Goal: Task Accomplishment & Management: Complete application form

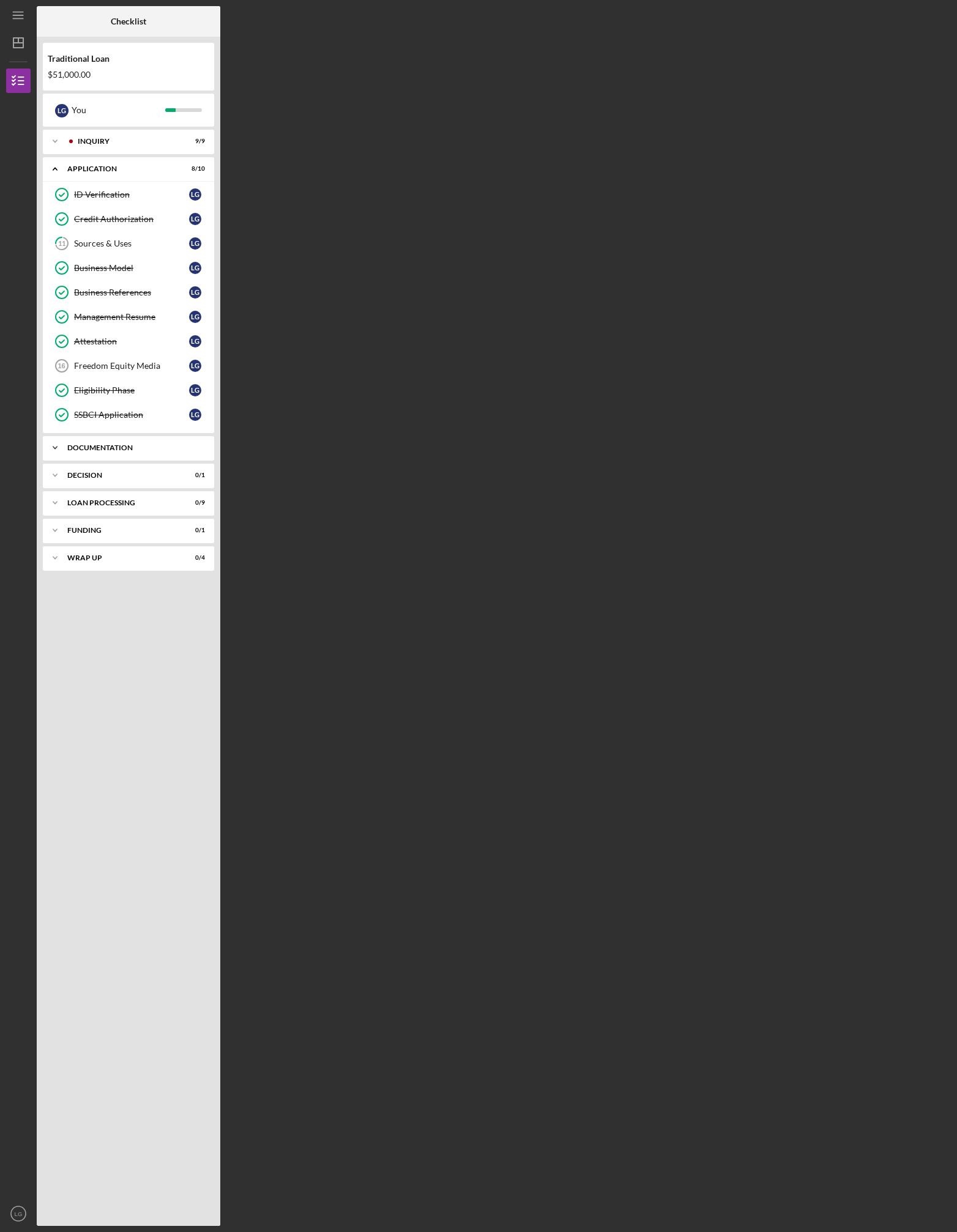
click at [125, 452] on div "Icon/Expander Documentation 0 / 25" at bounding box center [128, 448] width 171 height 24
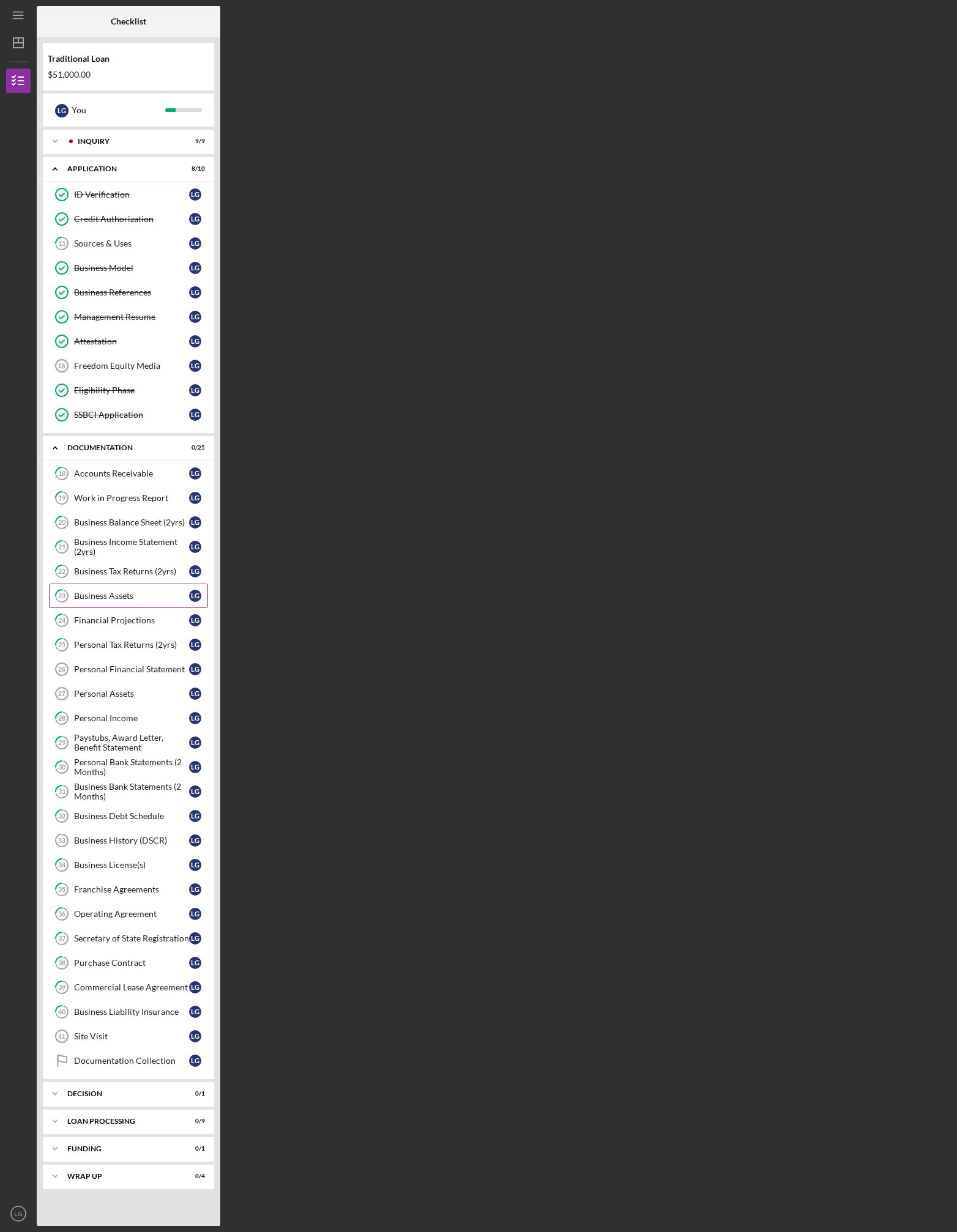
click at [140, 592] on div "Business Assets" at bounding box center [131, 595] width 115 height 10
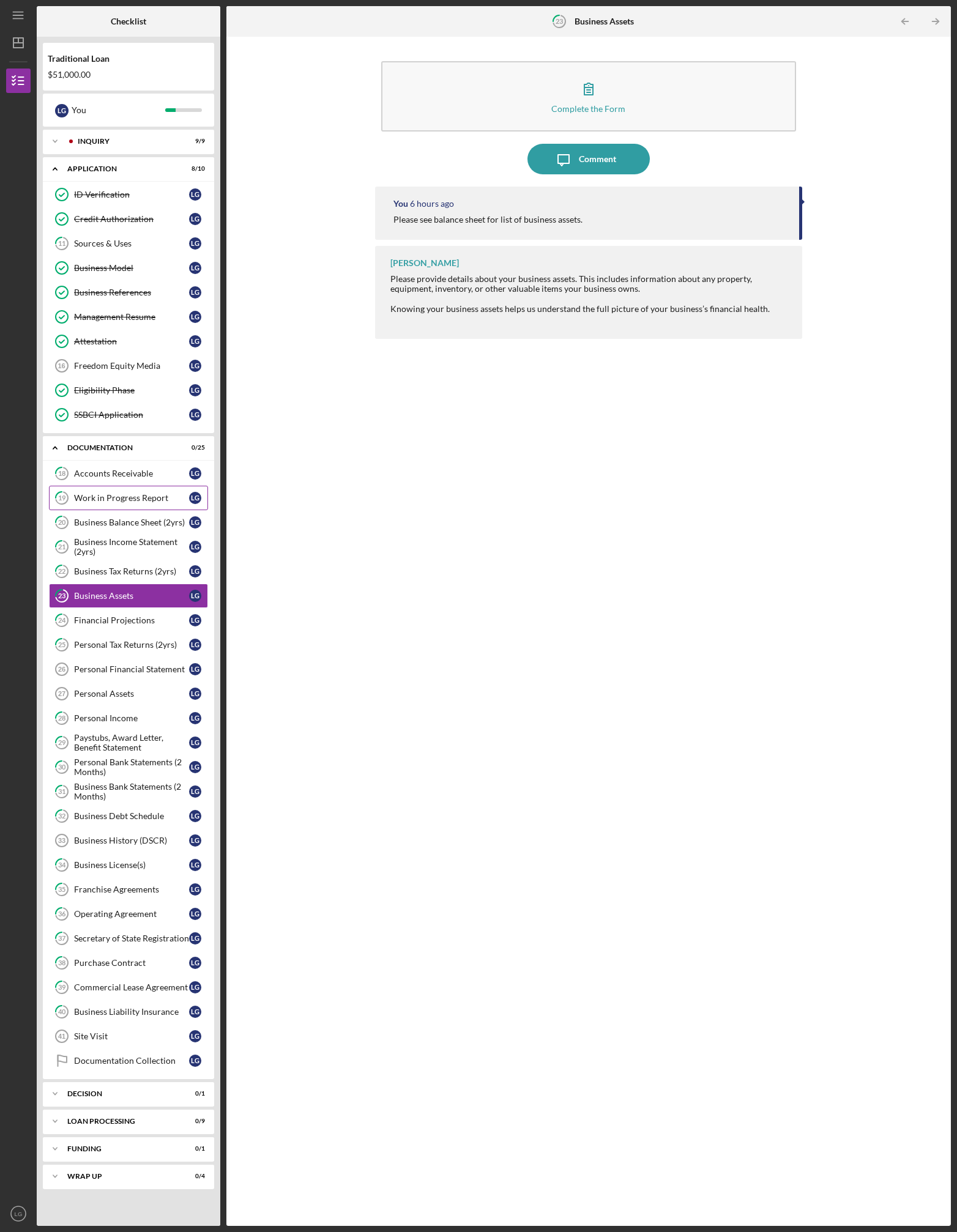
click at [121, 501] on div "Work in Progress Report" at bounding box center [131, 498] width 115 height 10
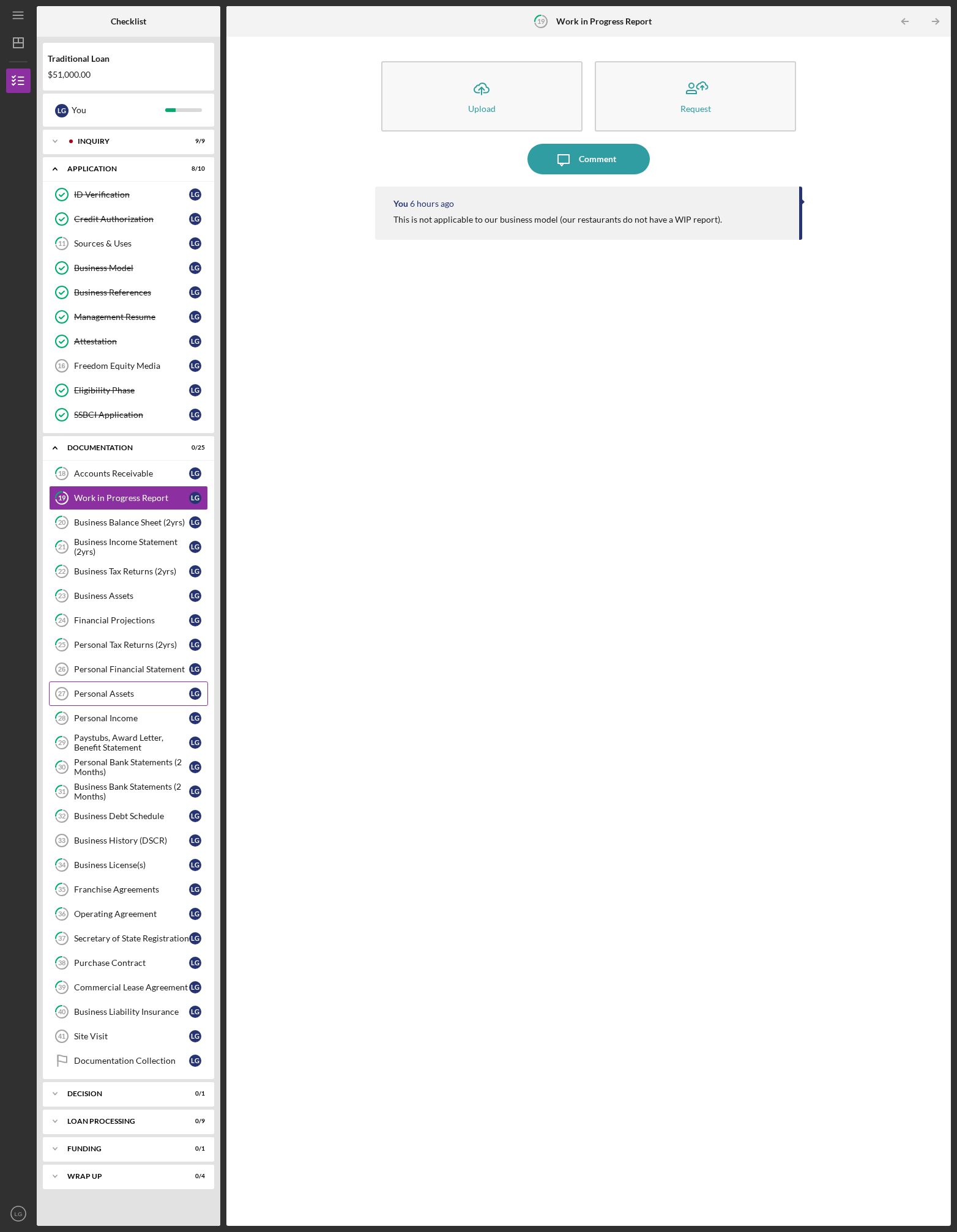
click at [122, 695] on div "Personal Assets" at bounding box center [131, 694] width 115 height 10
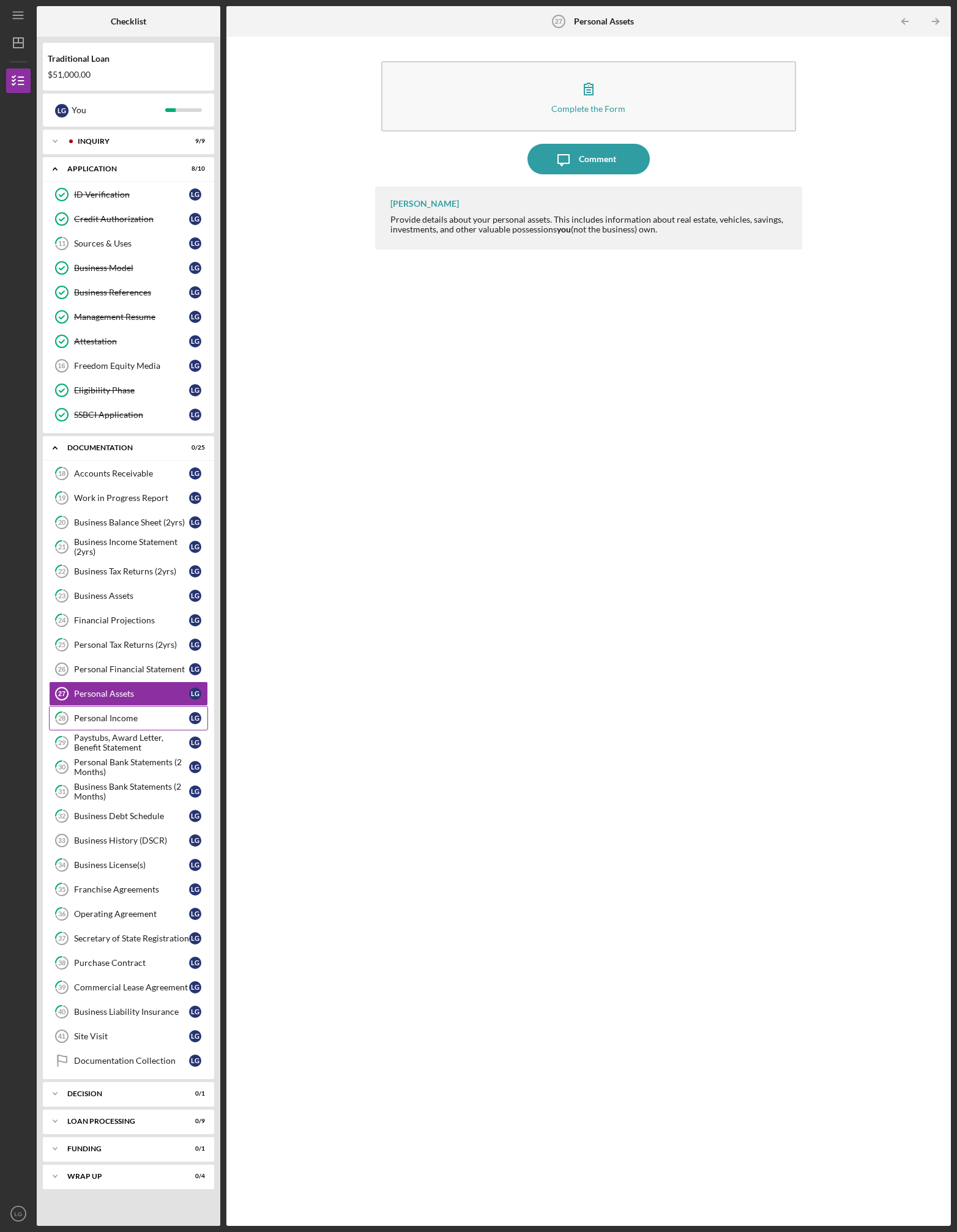
click at [119, 717] on div "Personal Income" at bounding box center [131, 718] width 115 height 10
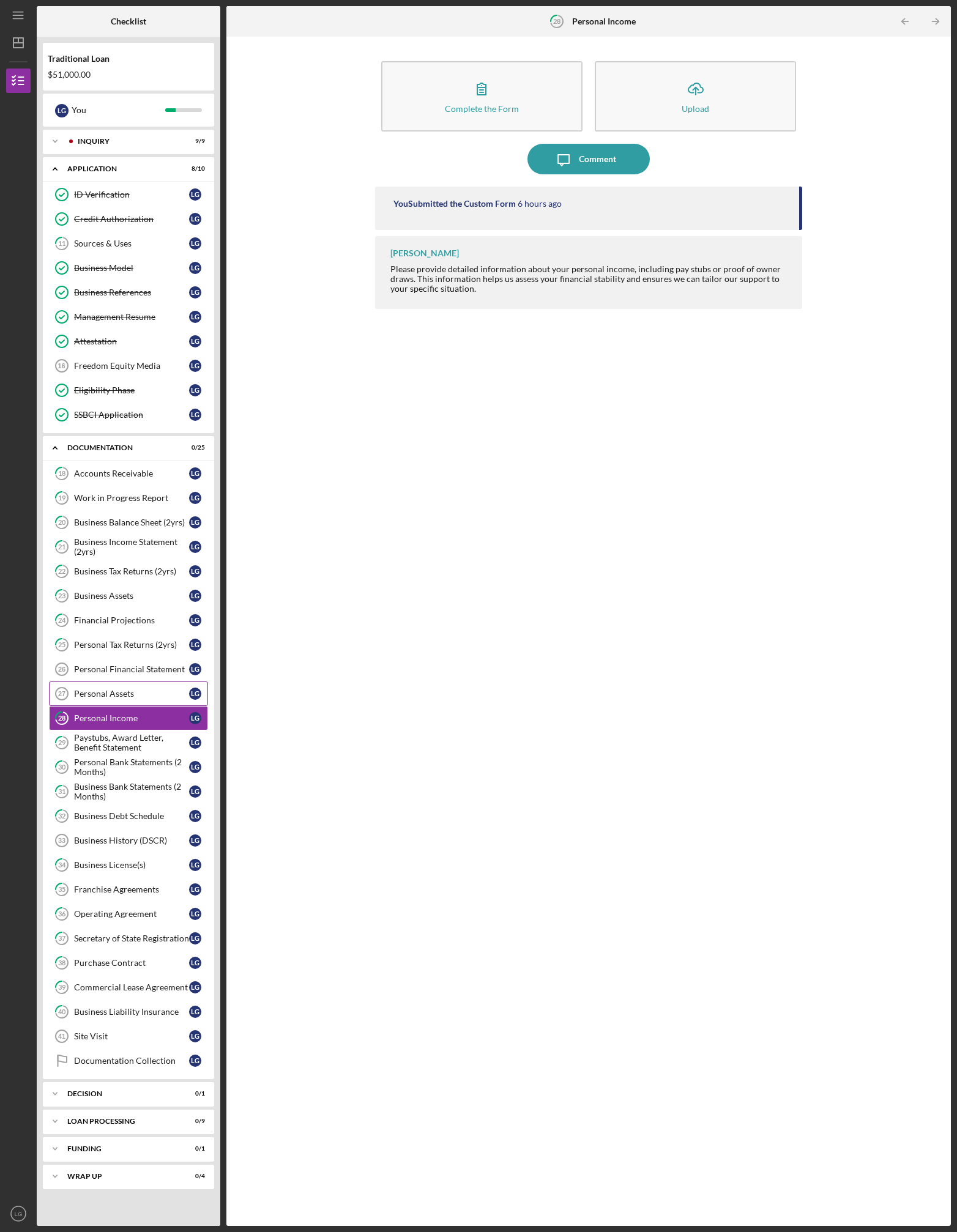
click at [123, 694] on div "Personal Assets" at bounding box center [131, 694] width 115 height 10
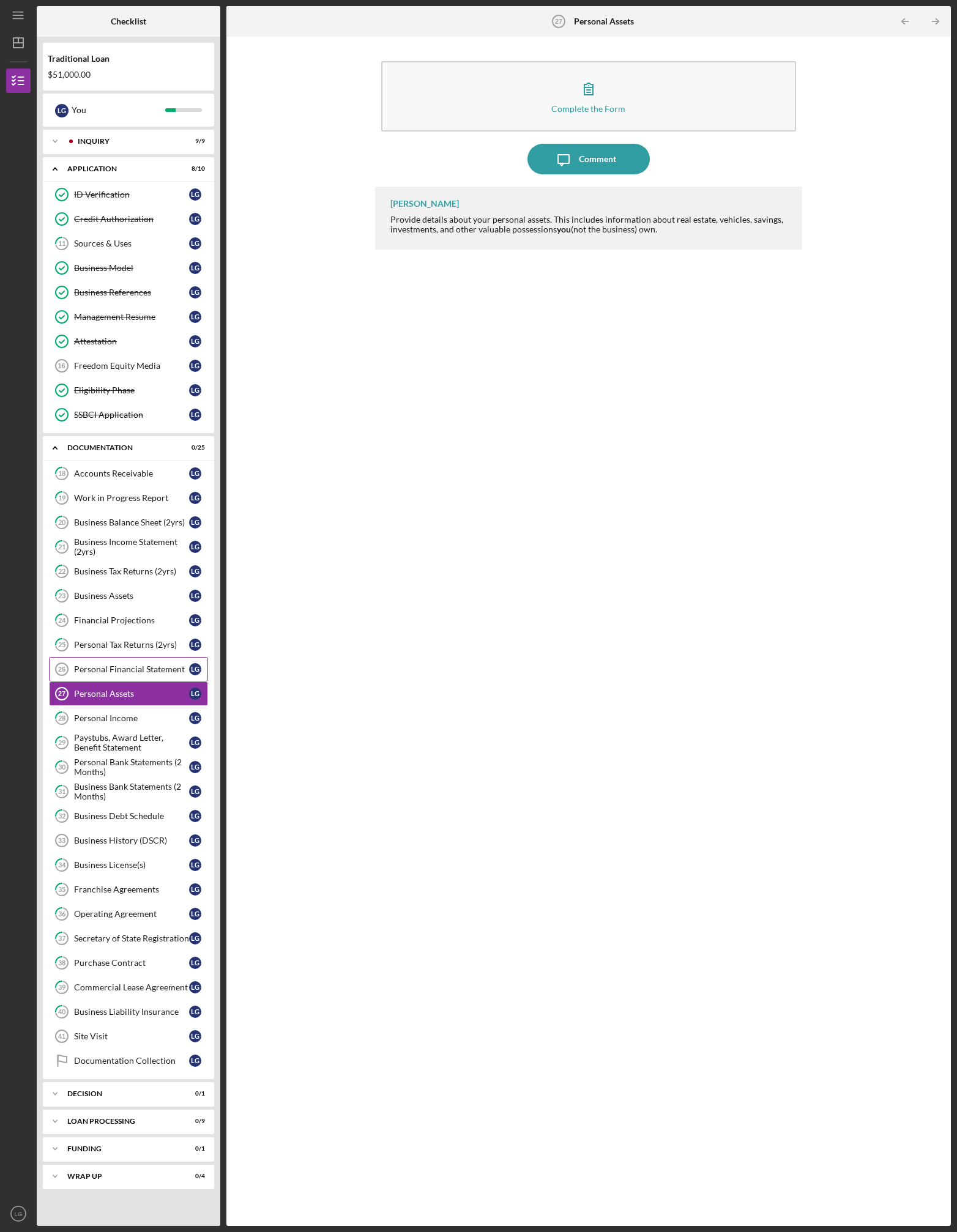
click at [125, 672] on div "Personal Financial Statement" at bounding box center [131, 669] width 115 height 10
click at [123, 693] on div "Personal Assets" at bounding box center [131, 694] width 115 height 10
click at [121, 715] on div "Personal Income" at bounding box center [131, 718] width 115 height 10
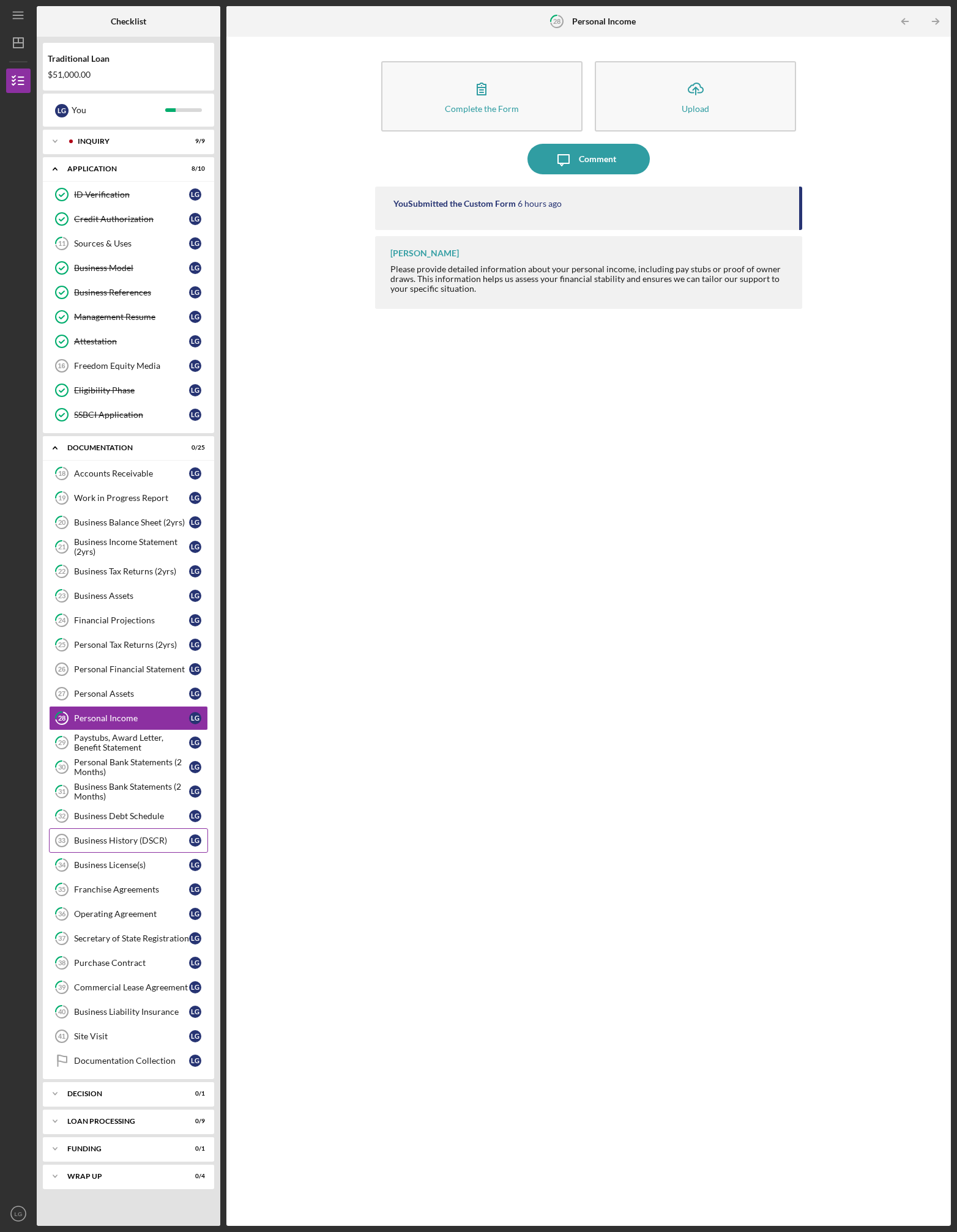
click at [124, 843] on div "Business History (DSCR)" at bounding box center [131, 840] width 115 height 10
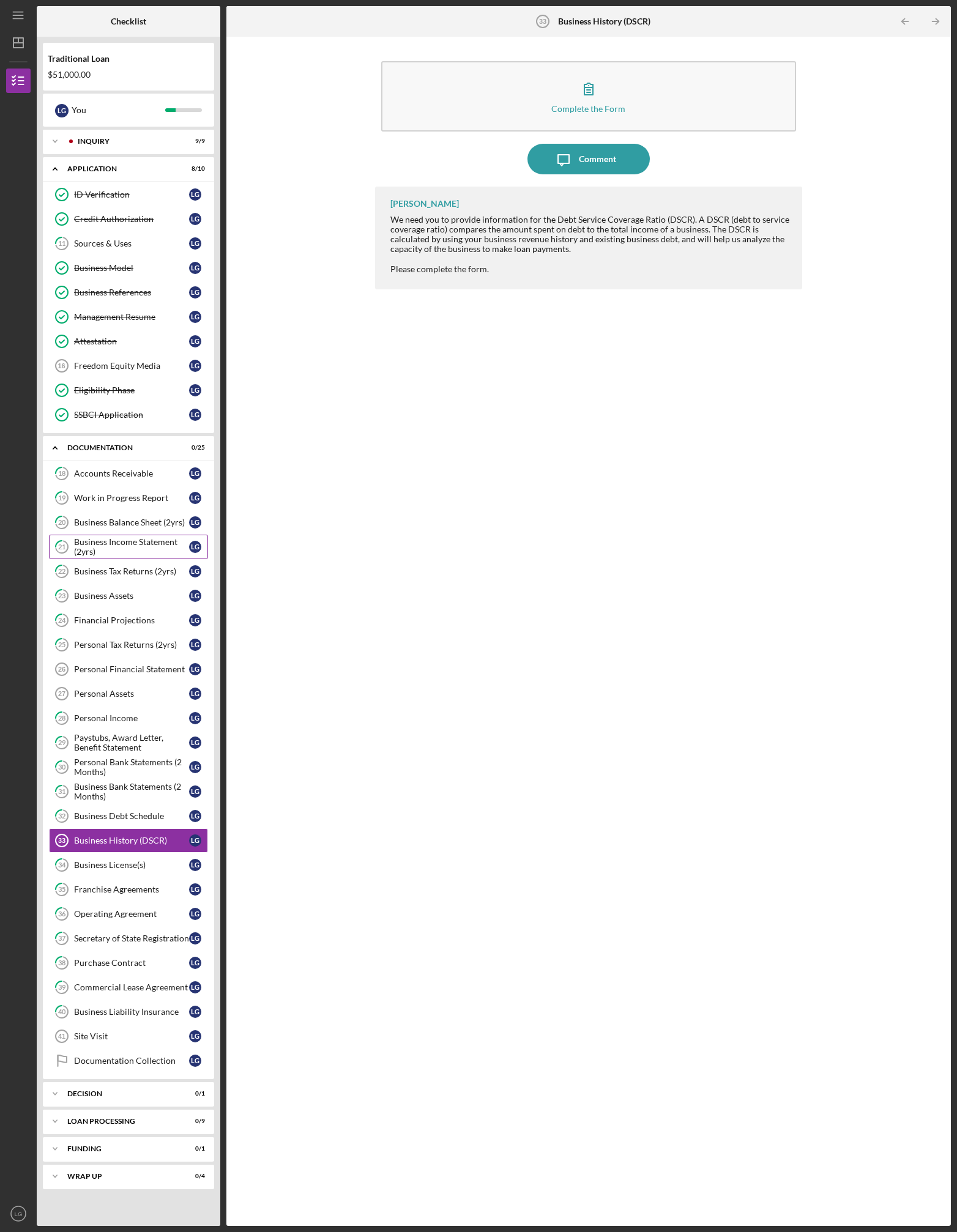
click at [108, 547] on div "Business Income Statement (2yrs)" at bounding box center [131, 547] width 115 height 20
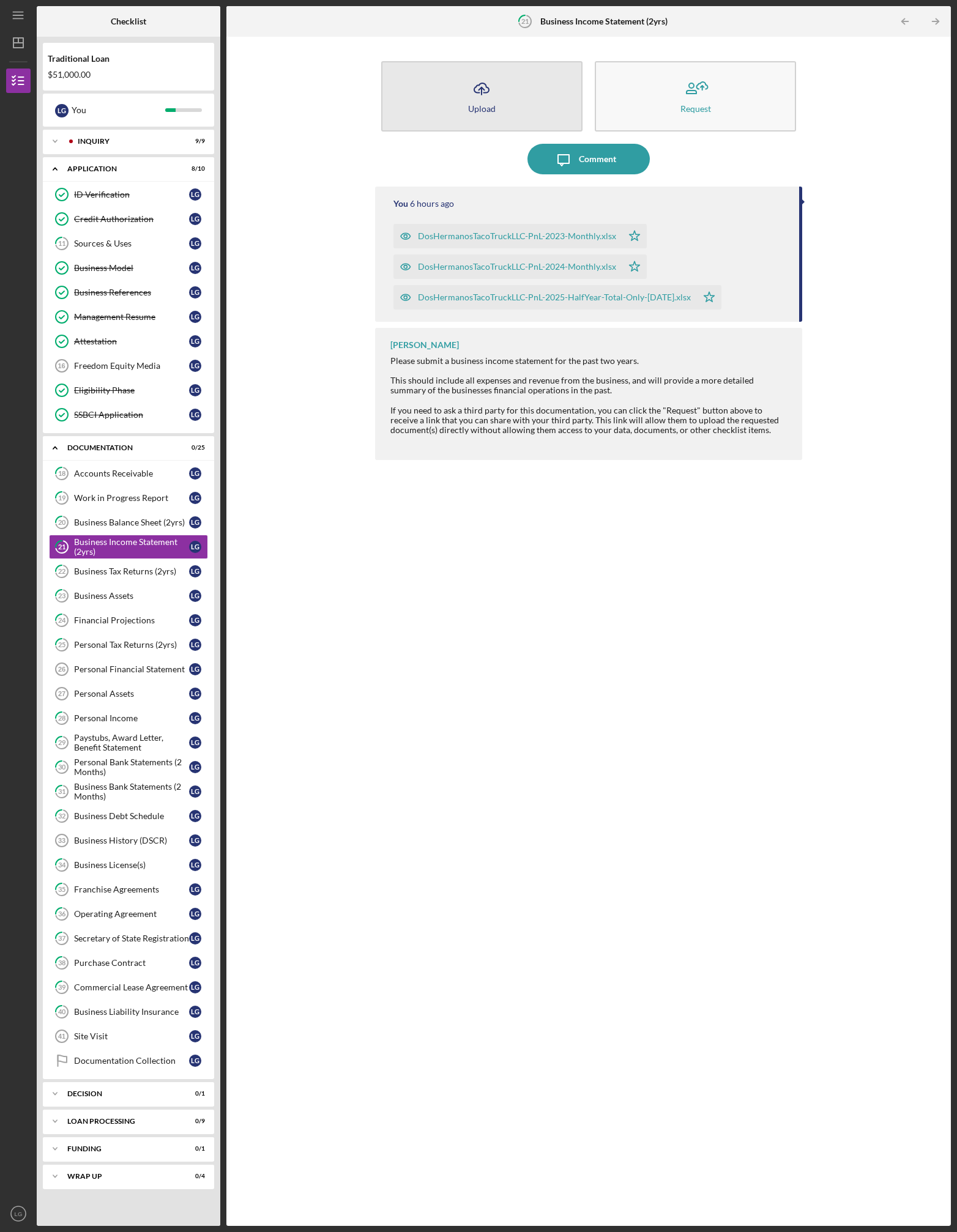
click at [483, 100] on icon "Icon/Upload" at bounding box center [482, 89] width 31 height 31
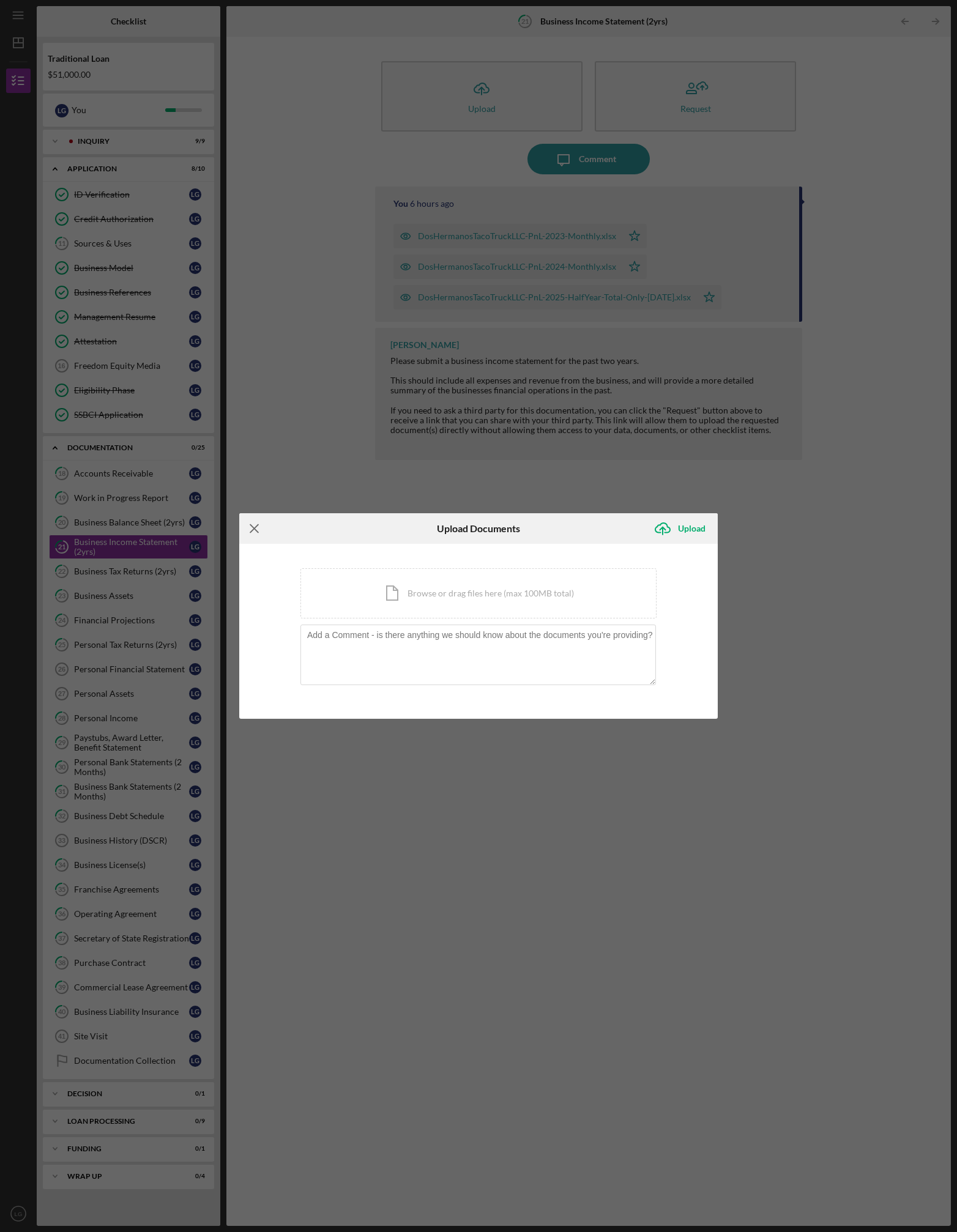
click at [255, 531] on line at bounding box center [254, 529] width 8 height 8
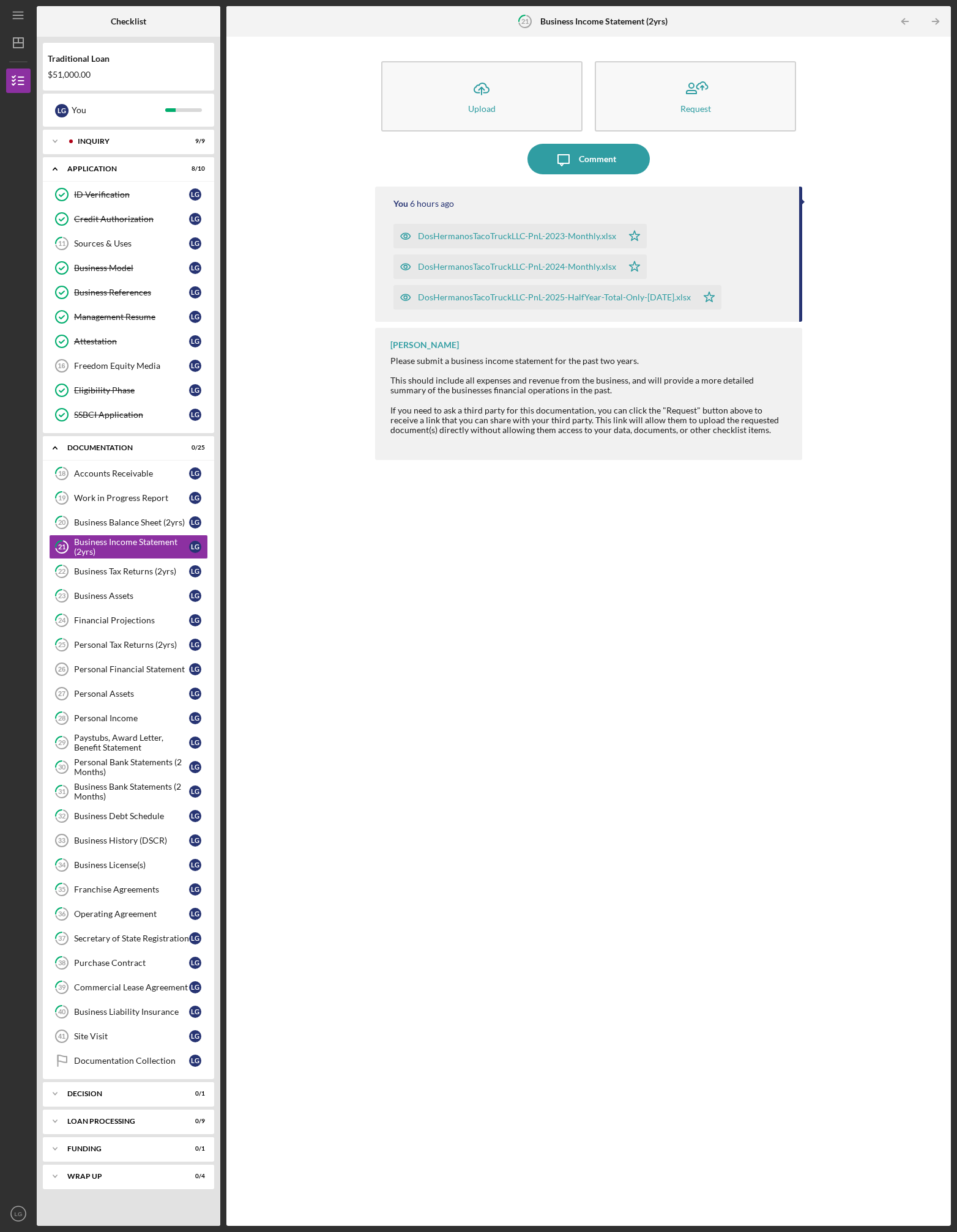
click at [315, 338] on div "Icon/Upload Upload Request Icon/Message Comment You 6 hours ago DosHermanosTaco…" at bounding box center [588, 631] width 712 height 1177
click at [506, 110] on button "Icon/Upload Upload" at bounding box center [482, 96] width 201 height 70
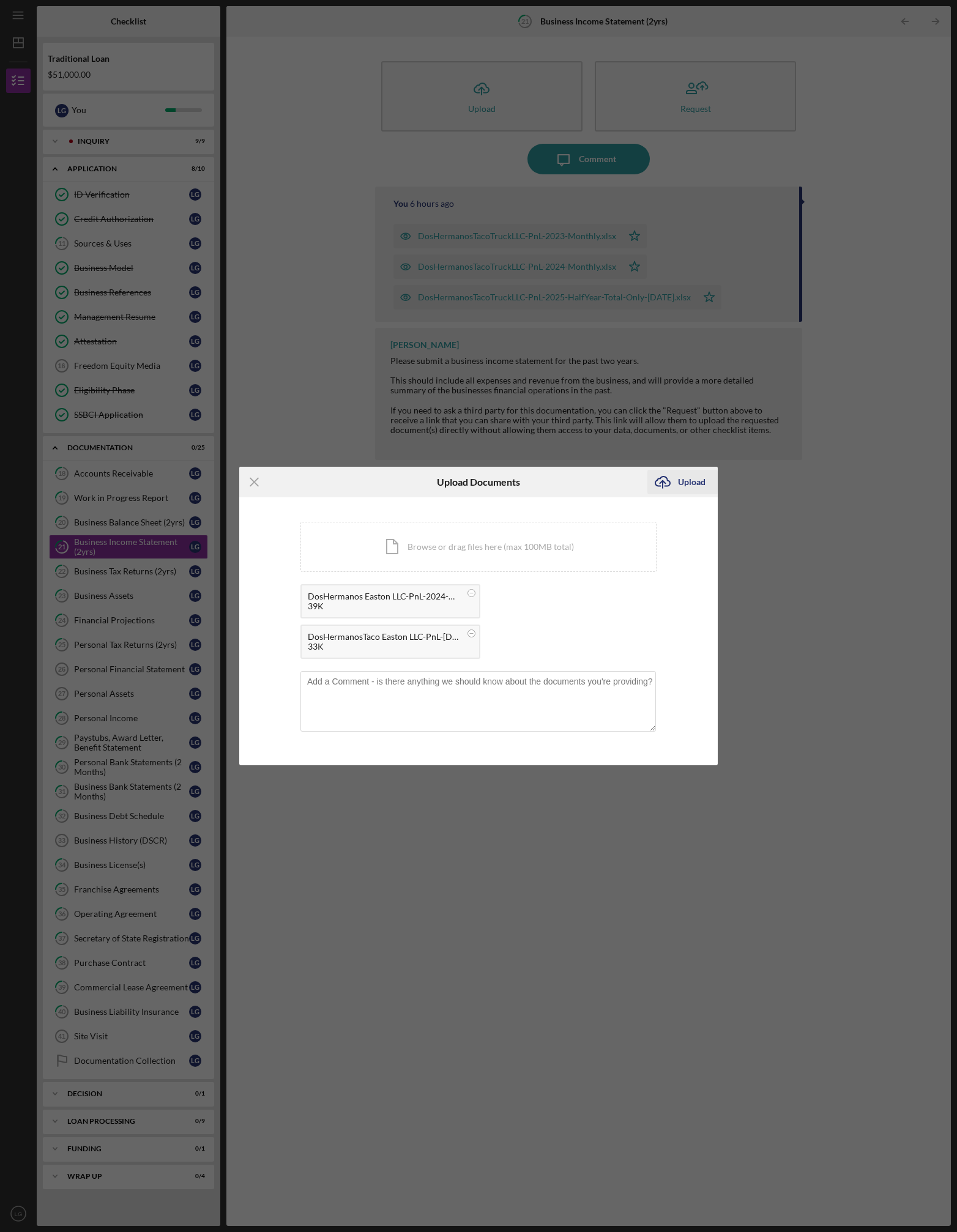
click at [678, 480] on div "Upload" at bounding box center [691, 482] width 27 height 24
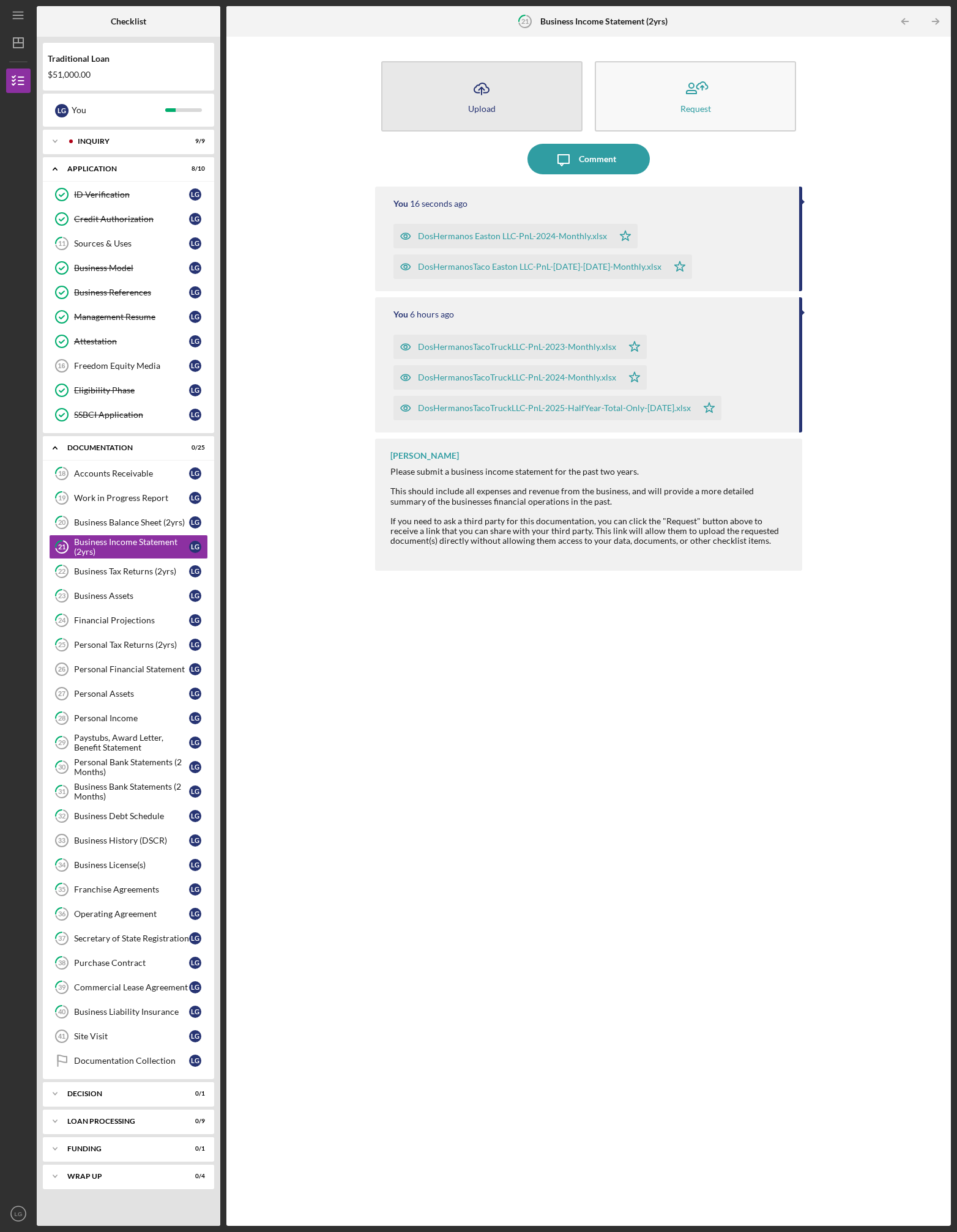
click at [488, 112] on div "Upload" at bounding box center [482, 108] width 27 height 9
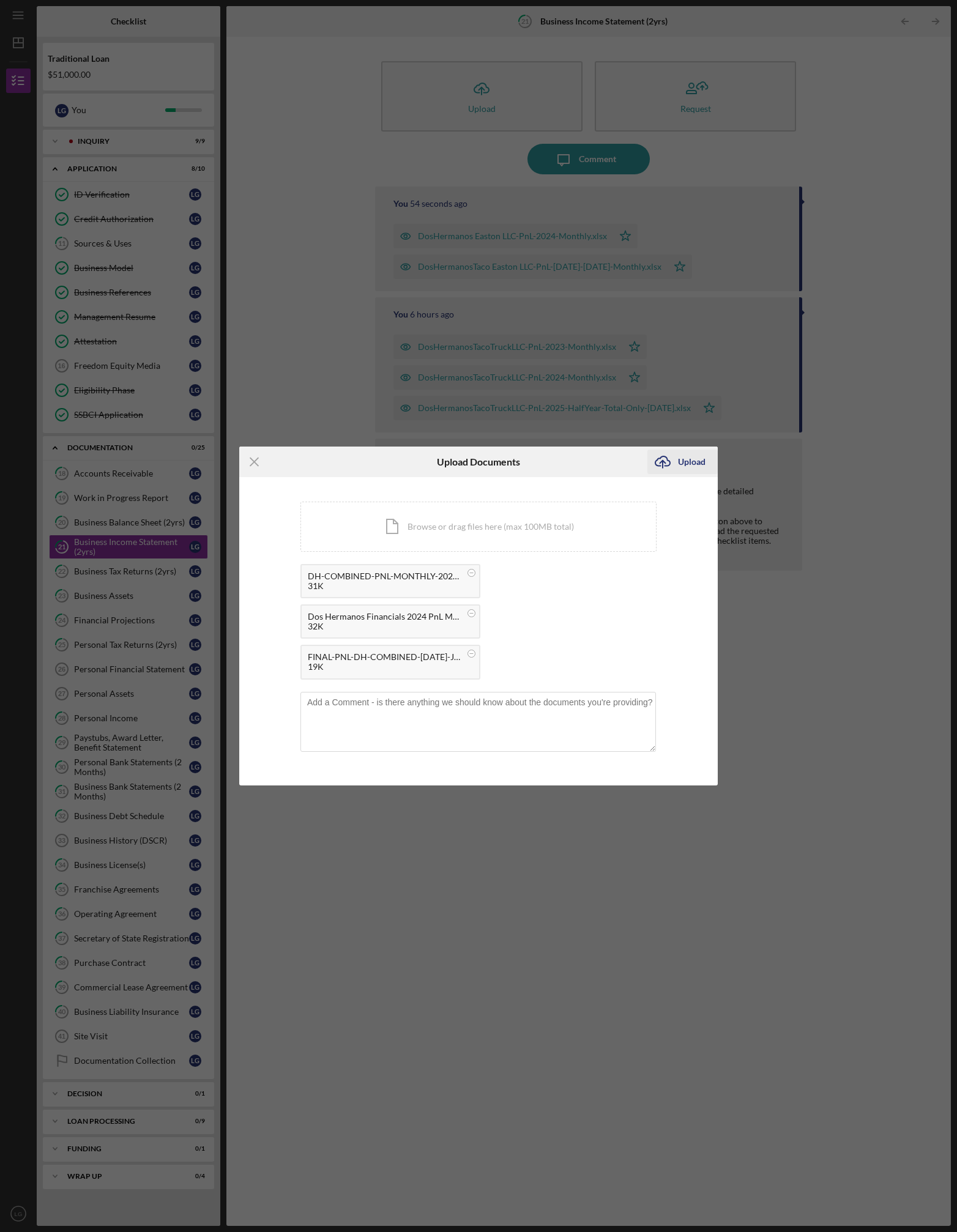
click at [685, 462] on div "Upload" at bounding box center [691, 462] width 27 height 24
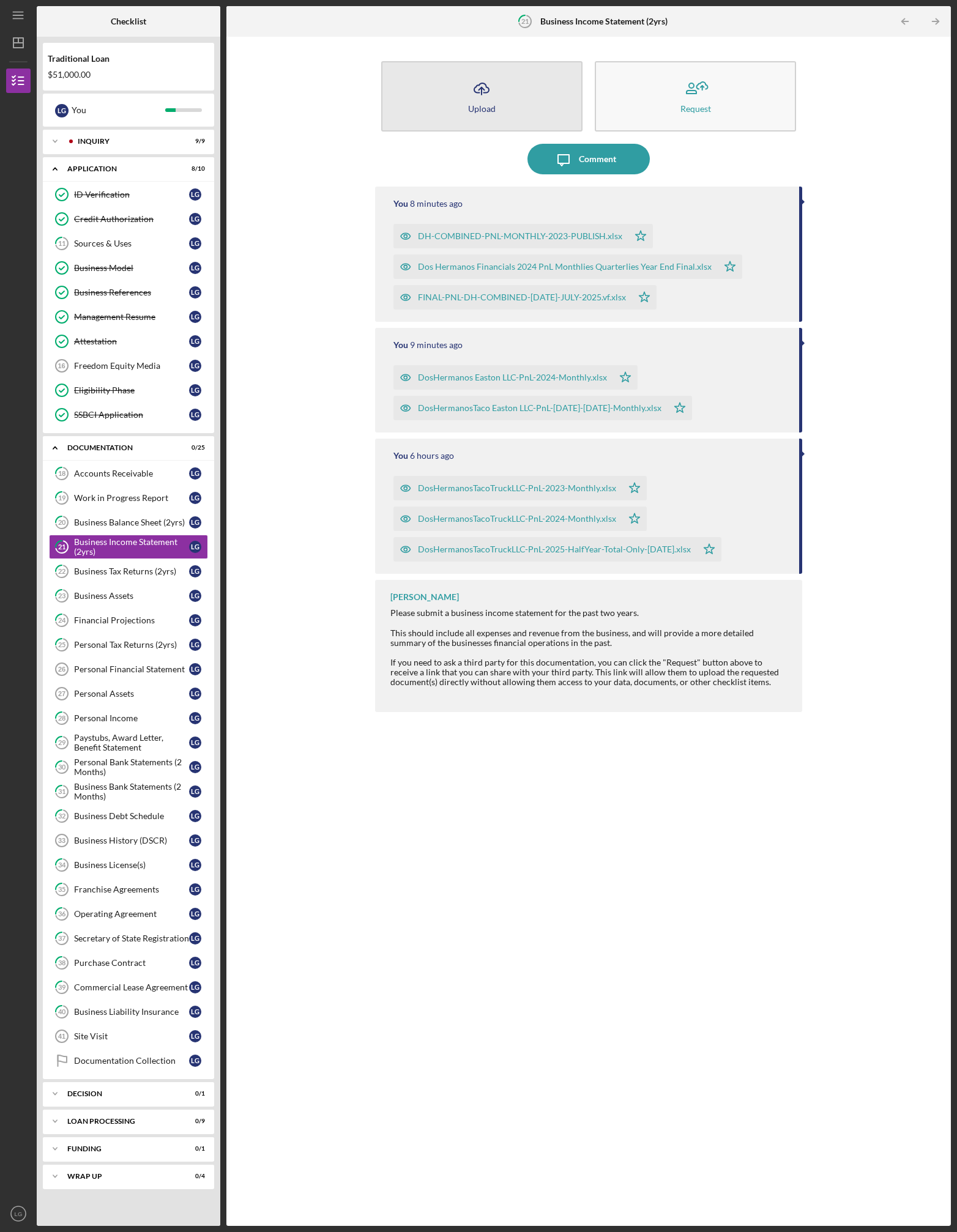
drag, startPoint x: 488, startPoint y: 85, endPoint x: 559, endPoint y: 89, distance: 71.1
click at [503, 88] on button "Icon/Upload Upload" at bounding box center [482, 96] width 201 height 70
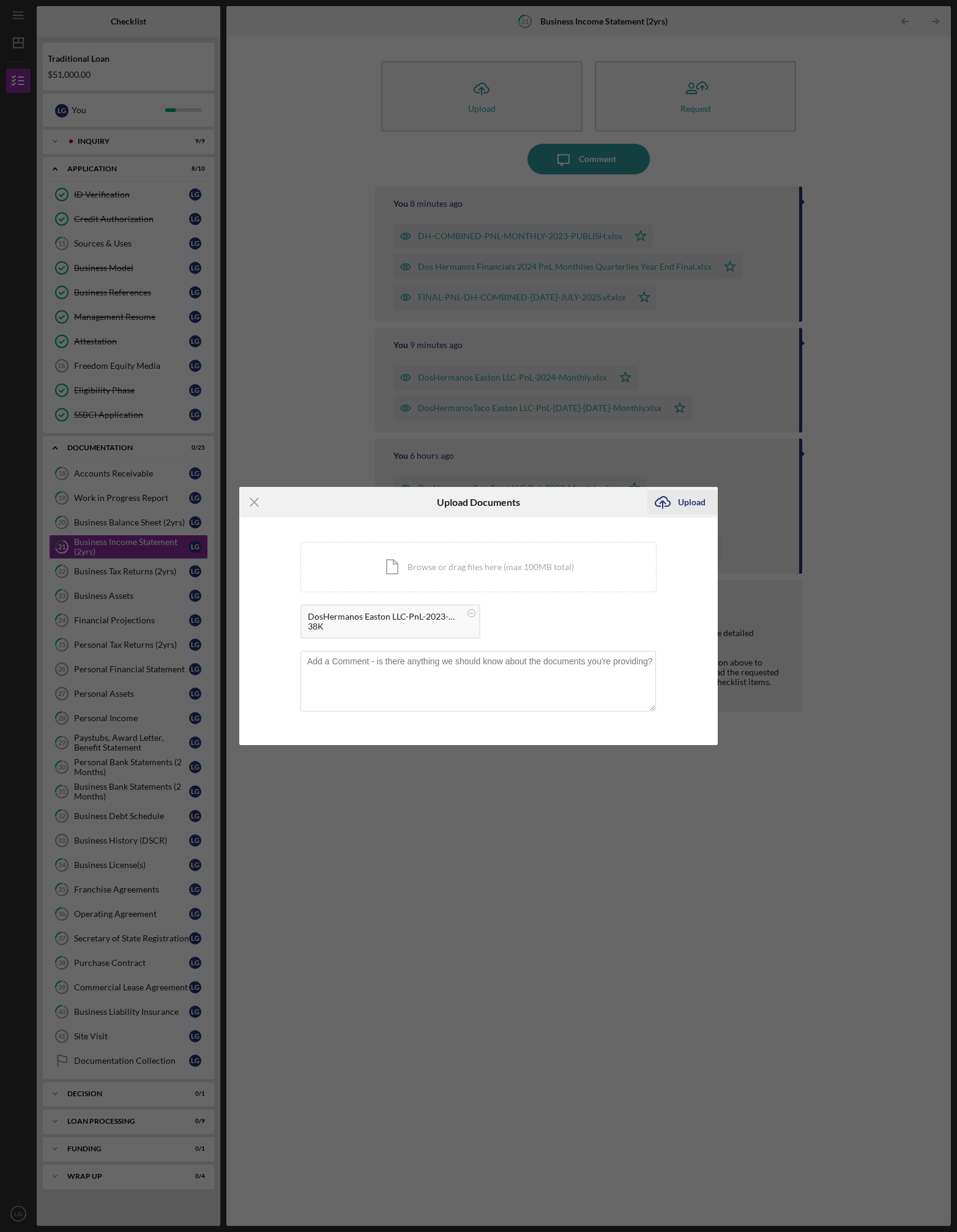
click at [686, 501] on div "Upload" at bounding box center [691, 502] width 27 height 24
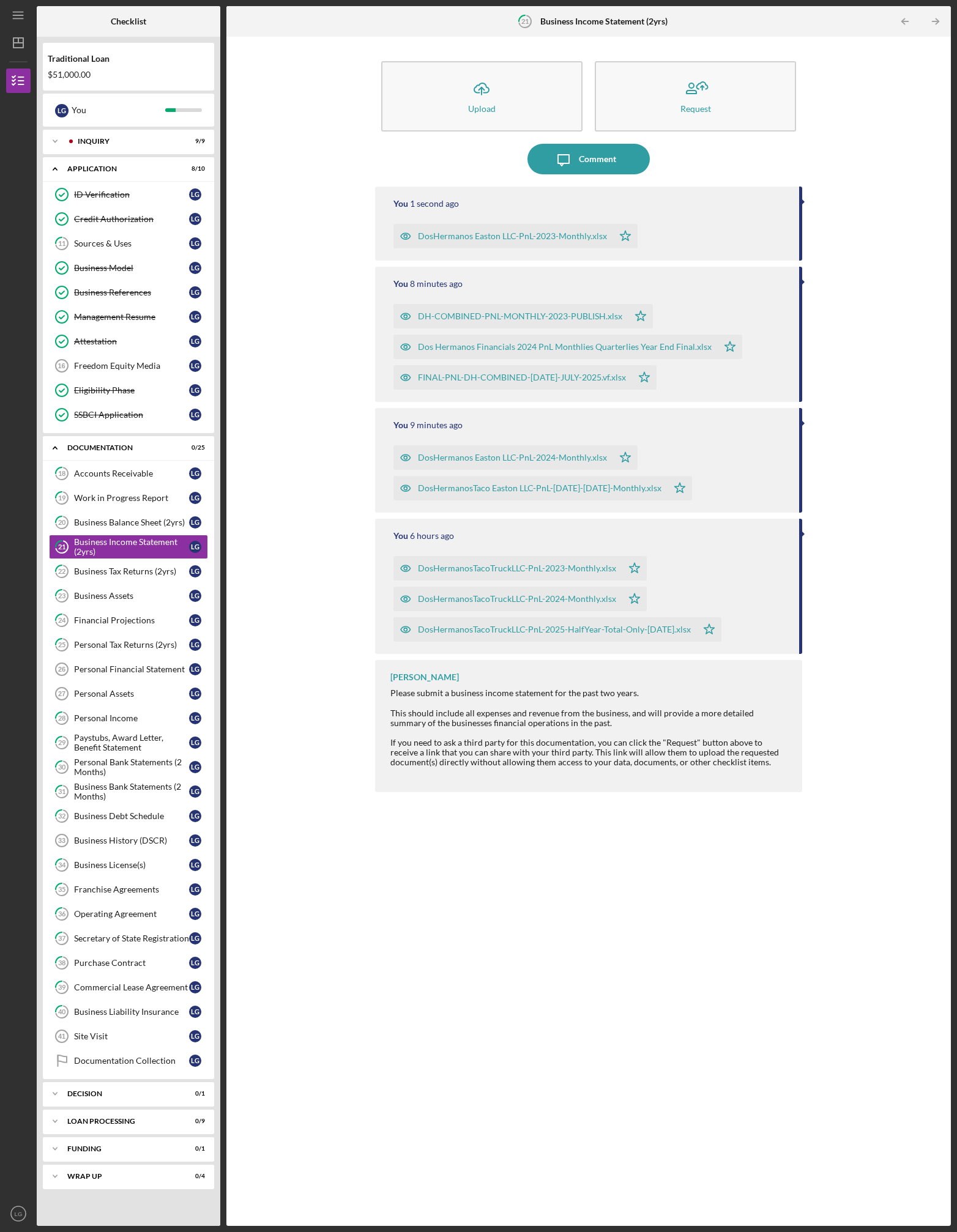
click at [322, 331] on div "Icon/Upload Upload Request Icon/Message Comment You 1 second ago DosHermanos Ea…" at bounding box center [588, 631] width 712 height 1177
click at [133, 526] on div "Business Balance Sheet (2yrs)" at bounding box center [131, 522] width 115 height 10
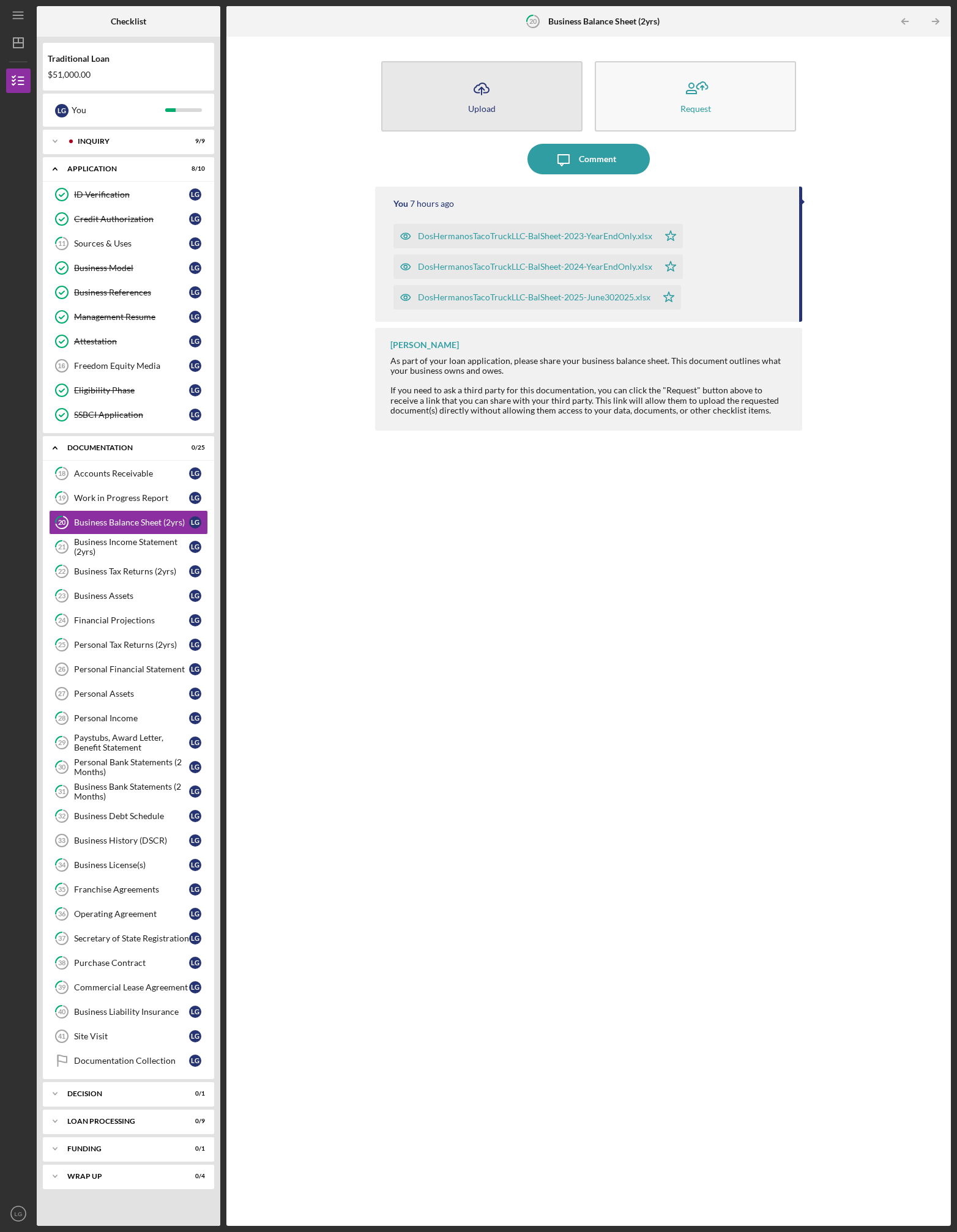
click at [487, 99] on icon "Icon/Upload" at bounding box center [482, 89] width 31 height 31
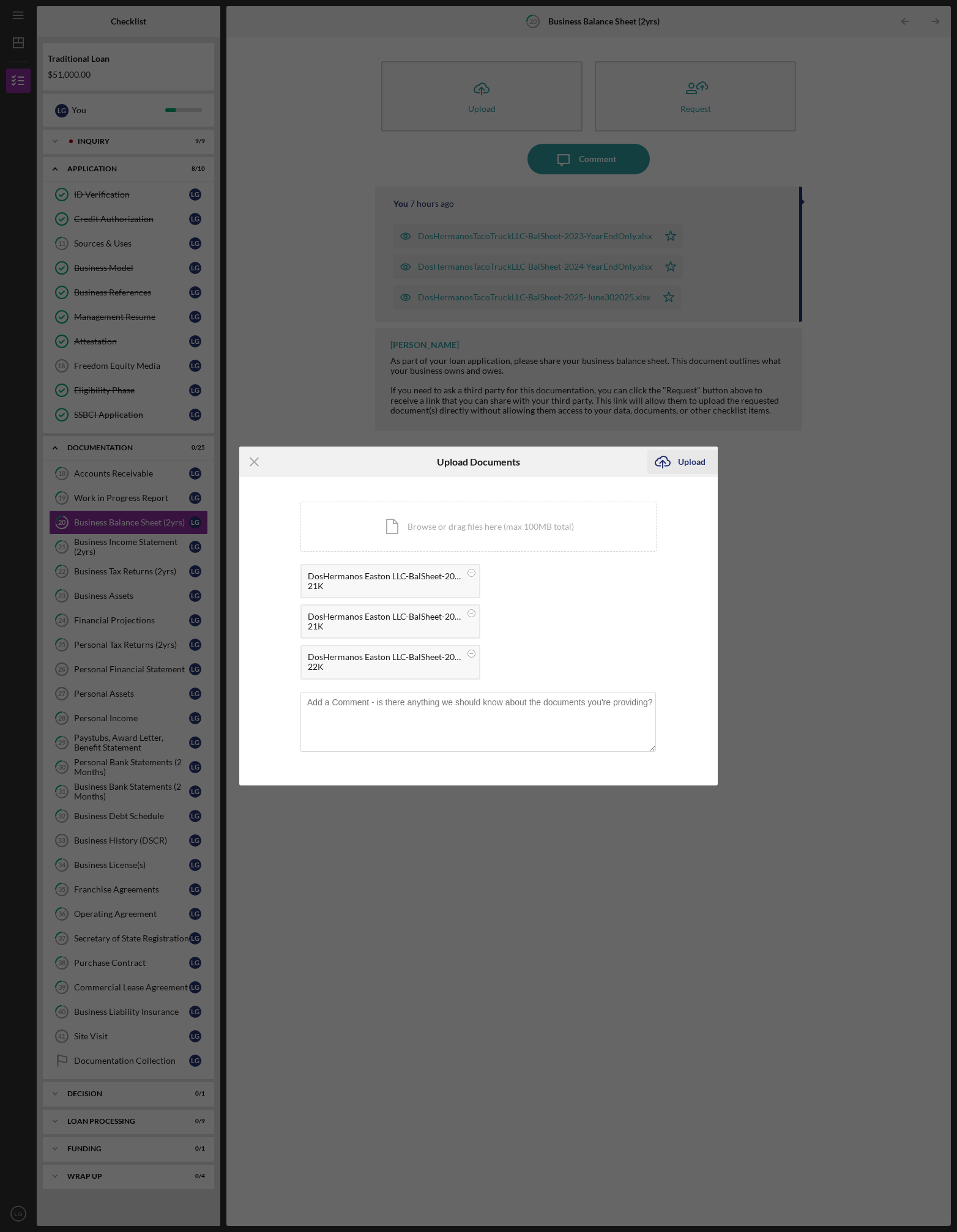
click at [677, 467] on icon "Icon/Upload" at bounding box center [662, 462] width 31 height 31
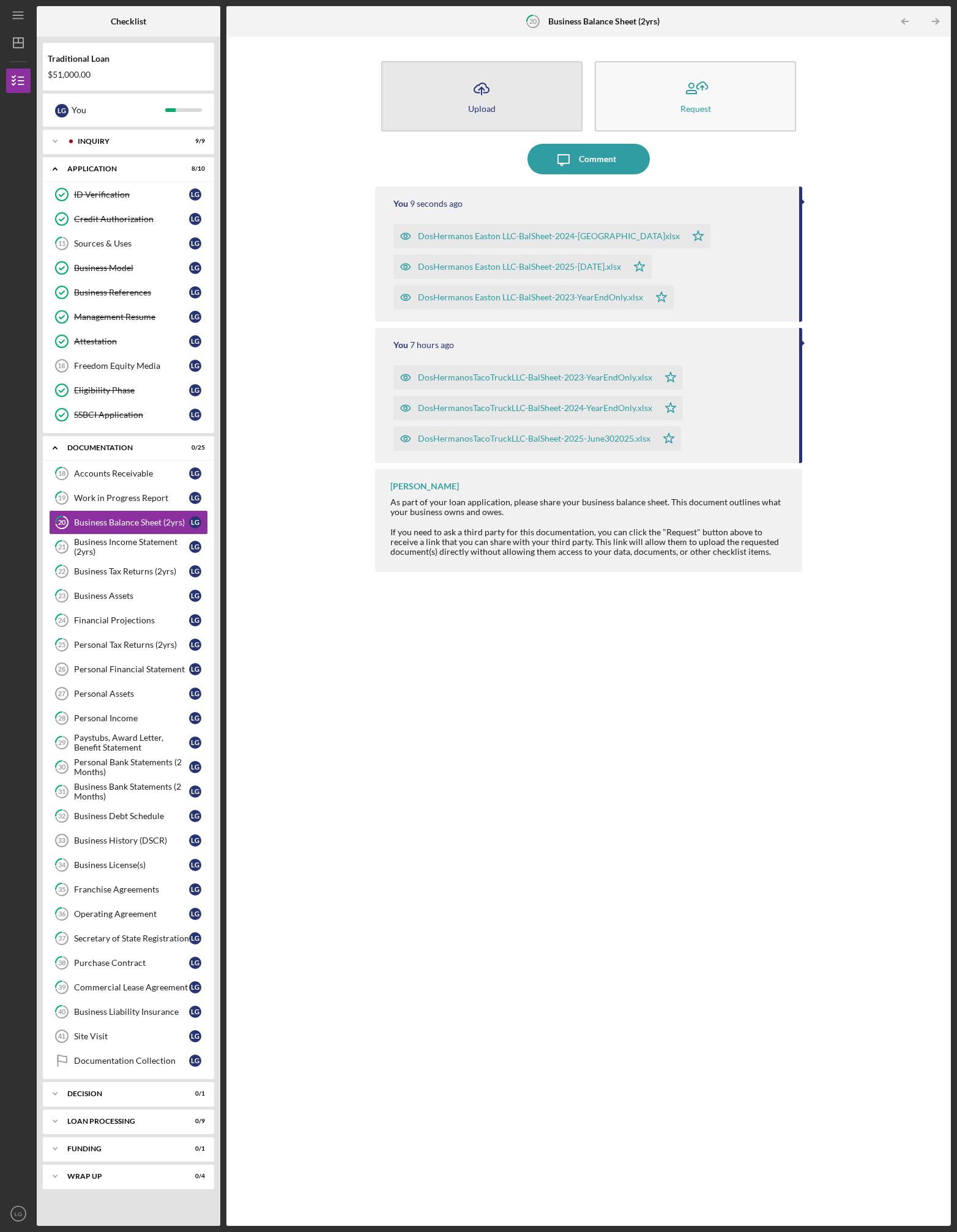
click at [508, 98] on button "Icon/Upload Upload" at bounding box center [482, 96] width 201 height 70
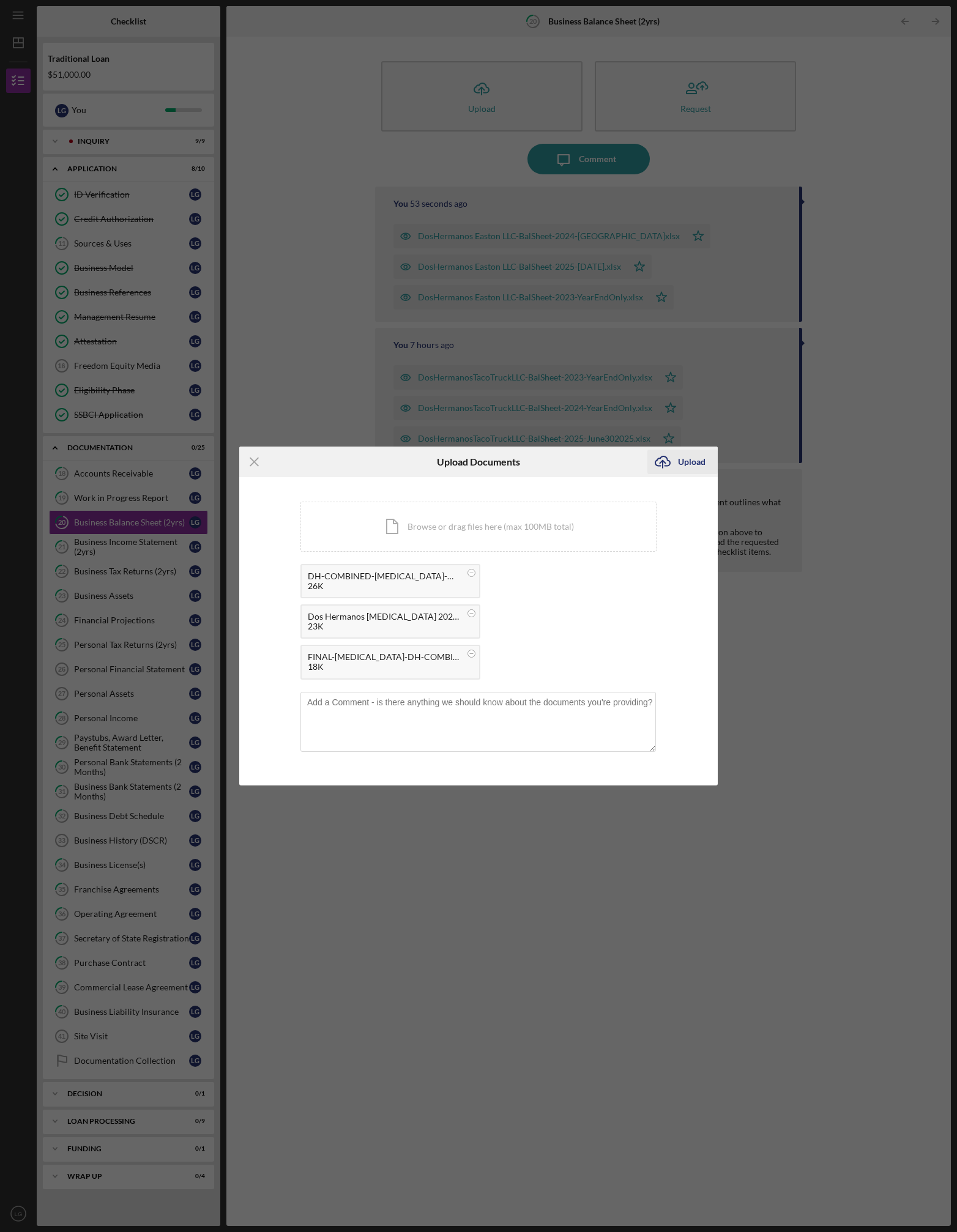
click at [672, 462] on icon "Icon/Upload" at bounding box center [662, 462] width 31 height 31
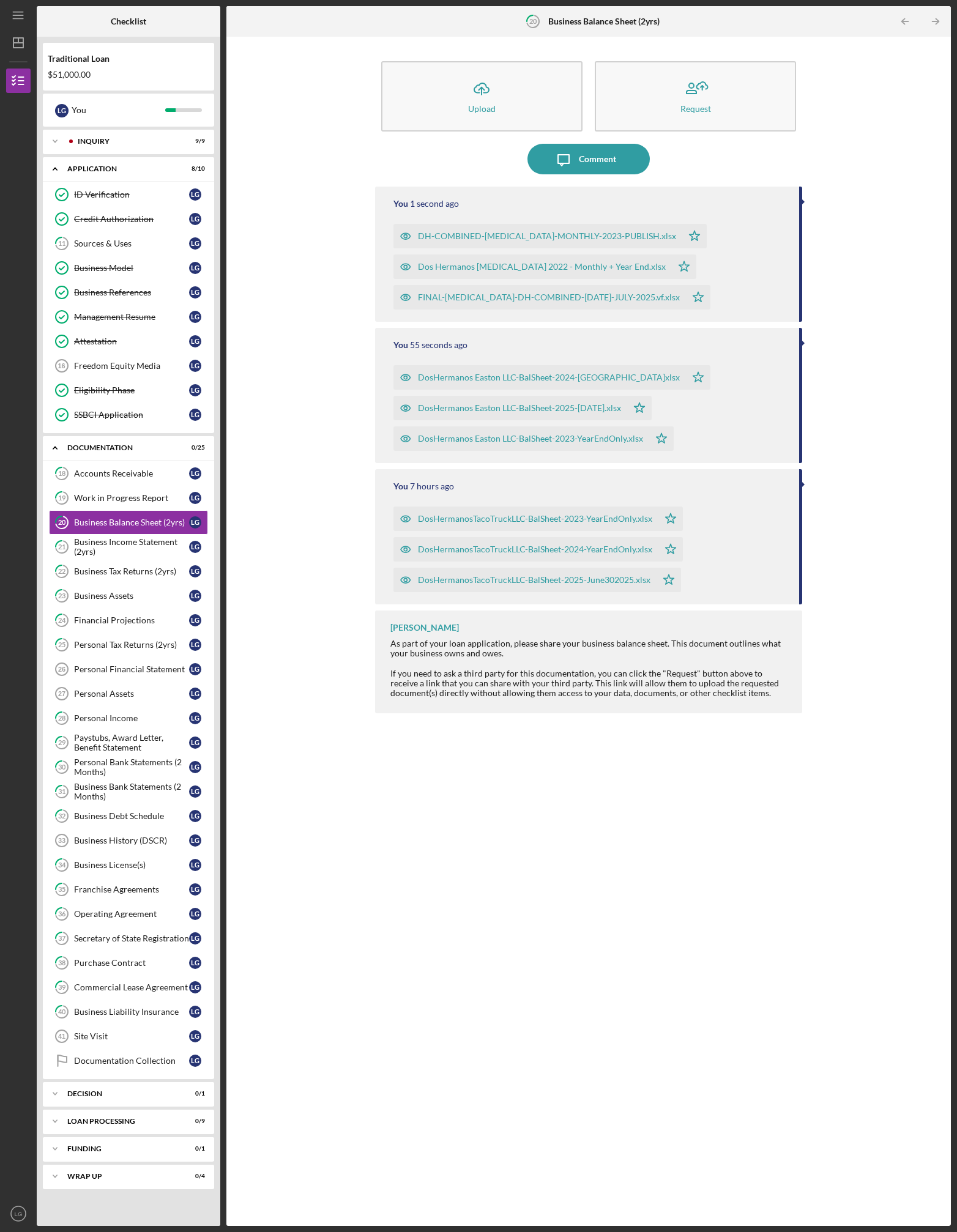
click at [324, 178] on div "Icon/Upload Upload Request Icon/Message Comment You 1 second ago DH-COMBINED-[M…" at bounding box center [588, 631] width 712 height 1177
click at [240, 360] on div "Icon/Upload Upload Request Icon/Message Comment You 5 seconds ago DH-COMBINED-[…" at bounding box center [588, 631] width 712 height 1177
click at [240, 360] on div "Icon/Upload Upload Request Icon/Message Comment You 6 seconds ago DH-COMBINED-[…" at bounding box center [588, 631] width 712 height 1177
click at [843, 66] on div "Icon/Upload Upload Request Icon/Message Comment You 10 seconds ago DH-COMBINED-…" at bounding box center [588, 631] width 712 height 1177
click at [292, 135] on div "Icon/Upload Upload Request Icon/Message Comment You 13 seconds ago DH-COMBINED-…" at bounding box center [588, 631] width 712 height 1177
